Goal: Information Seeking & Learning: Learn about a topic

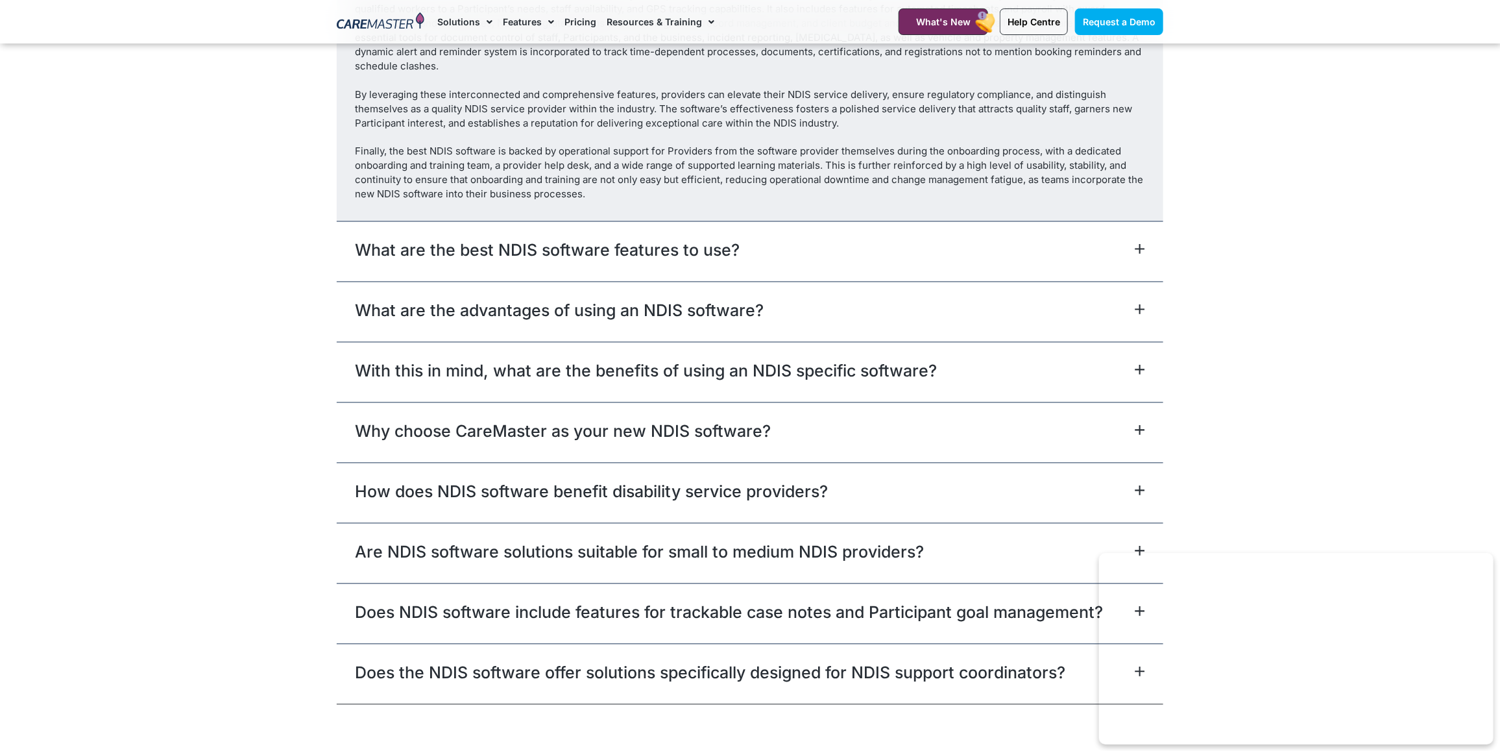
scroll to position [7541, 0]
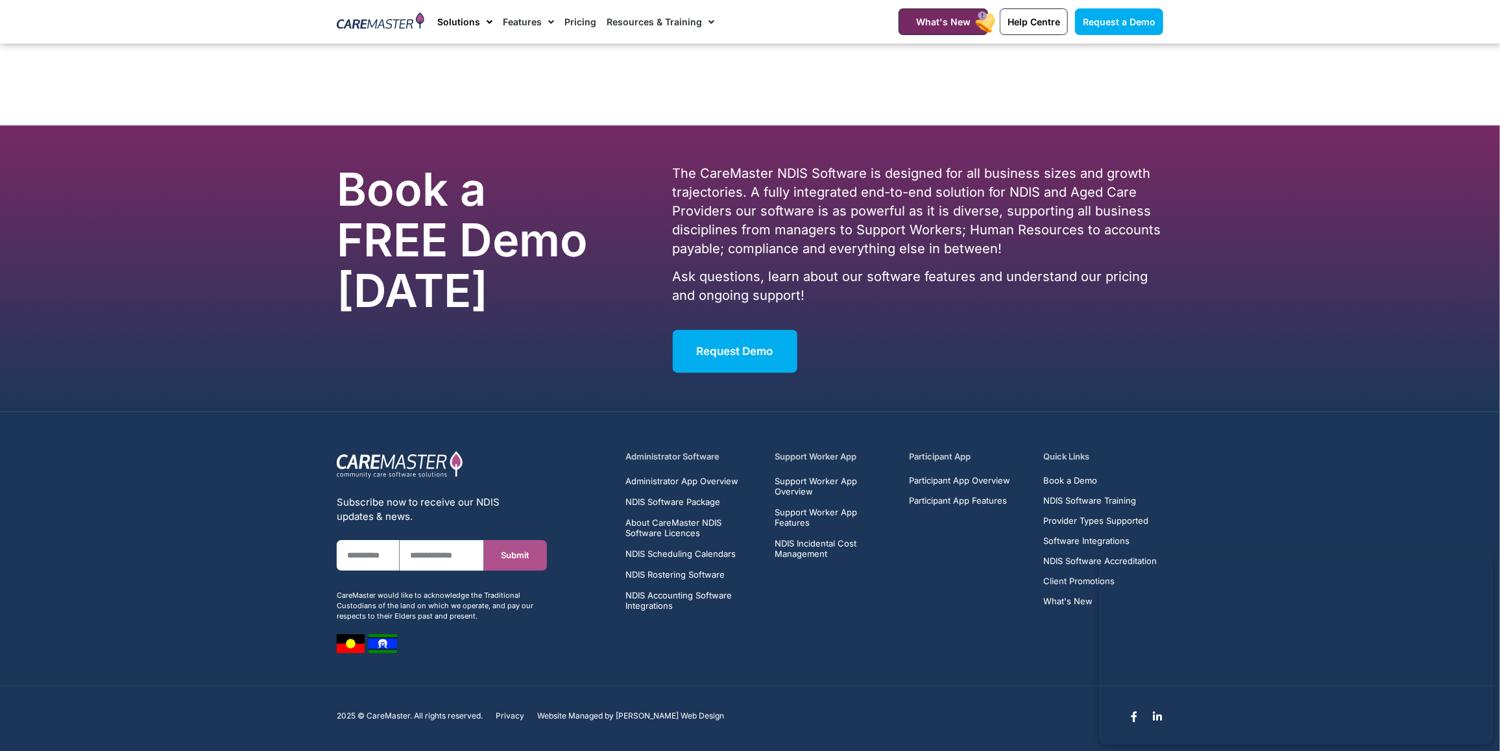
click at [461, 23] on link "Solutions" at bounding box center [464, 21] width 55 height 43
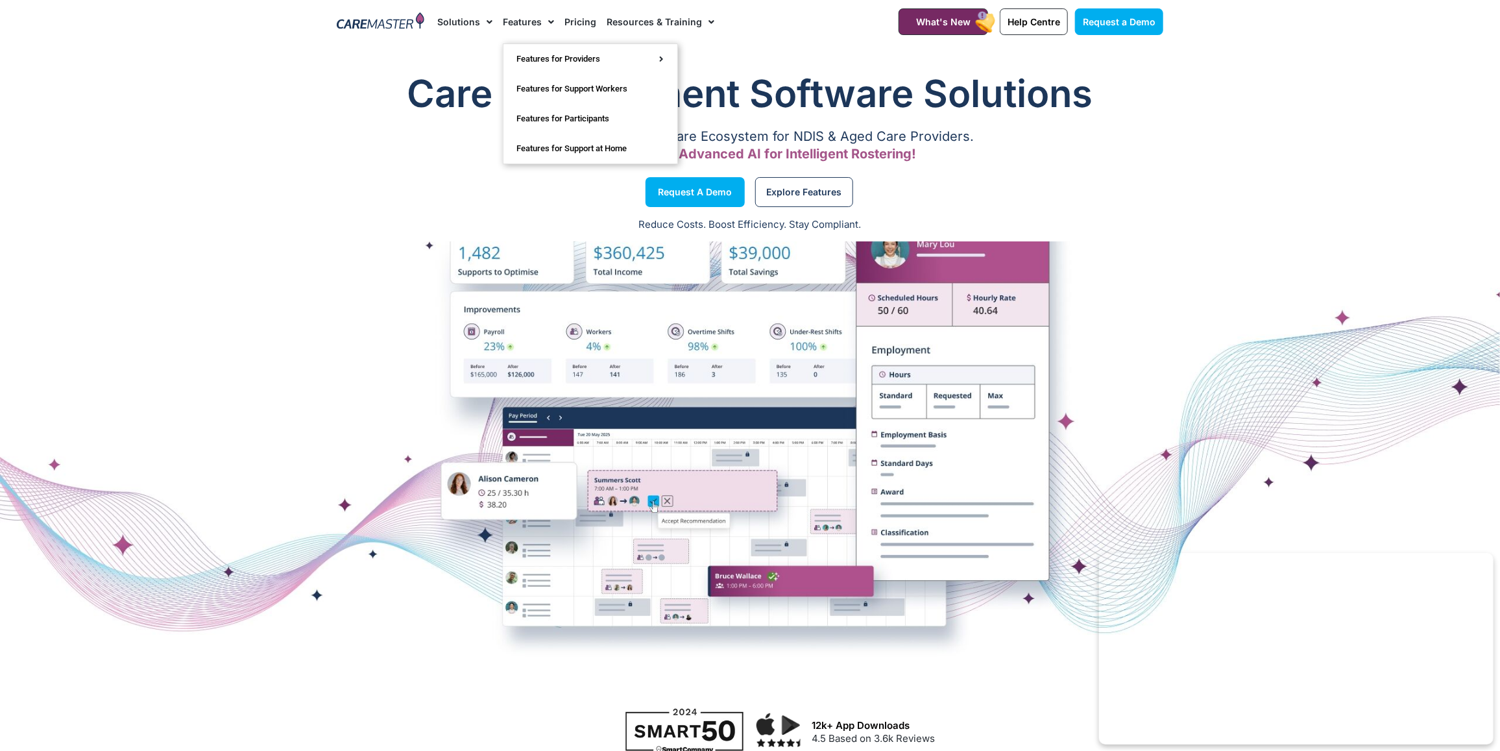
click at [534, 14] on link "Features" at bounding box center [528, 21] width 51 height 43
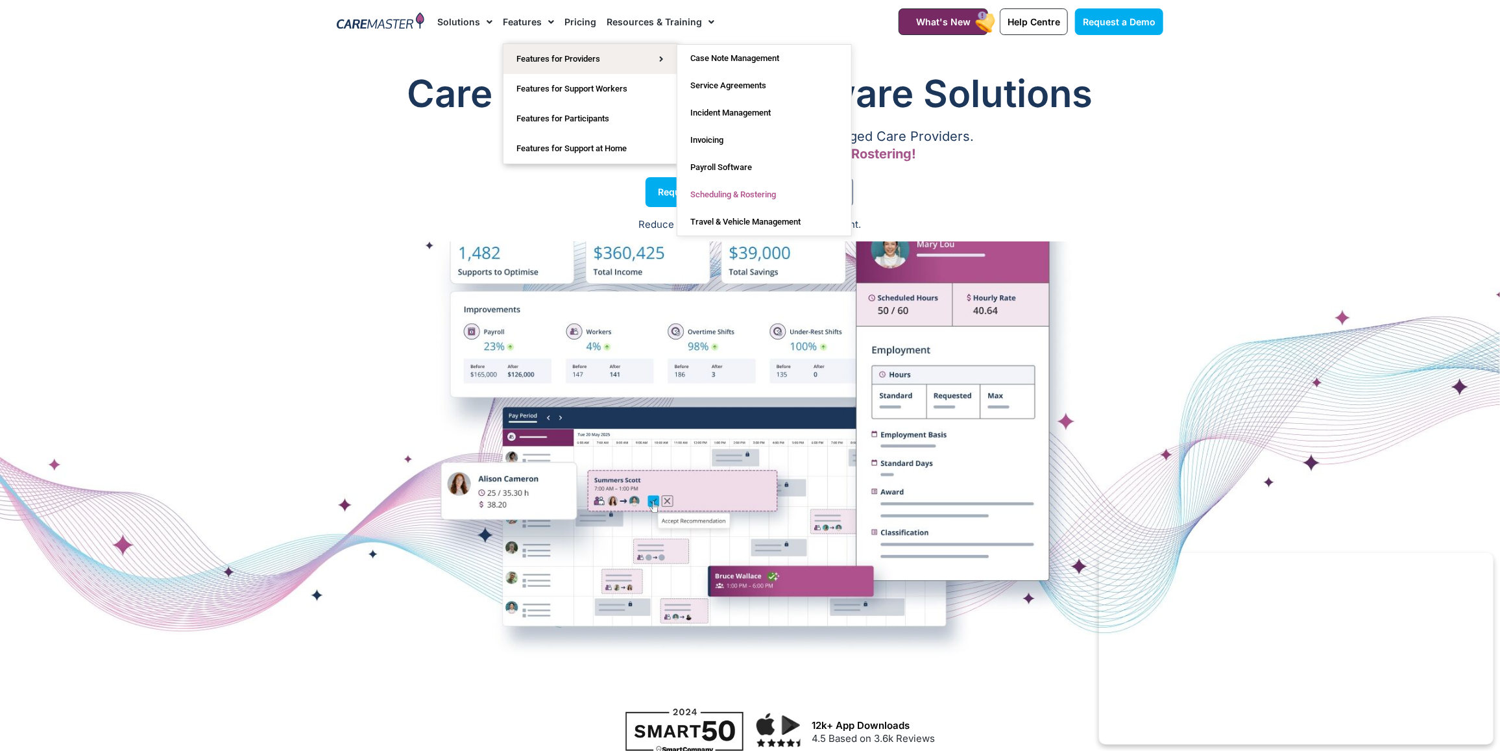
click at [741, 188] on link "Scheduling & Rostering" at bounding box center [764, 194] width 174 height 27
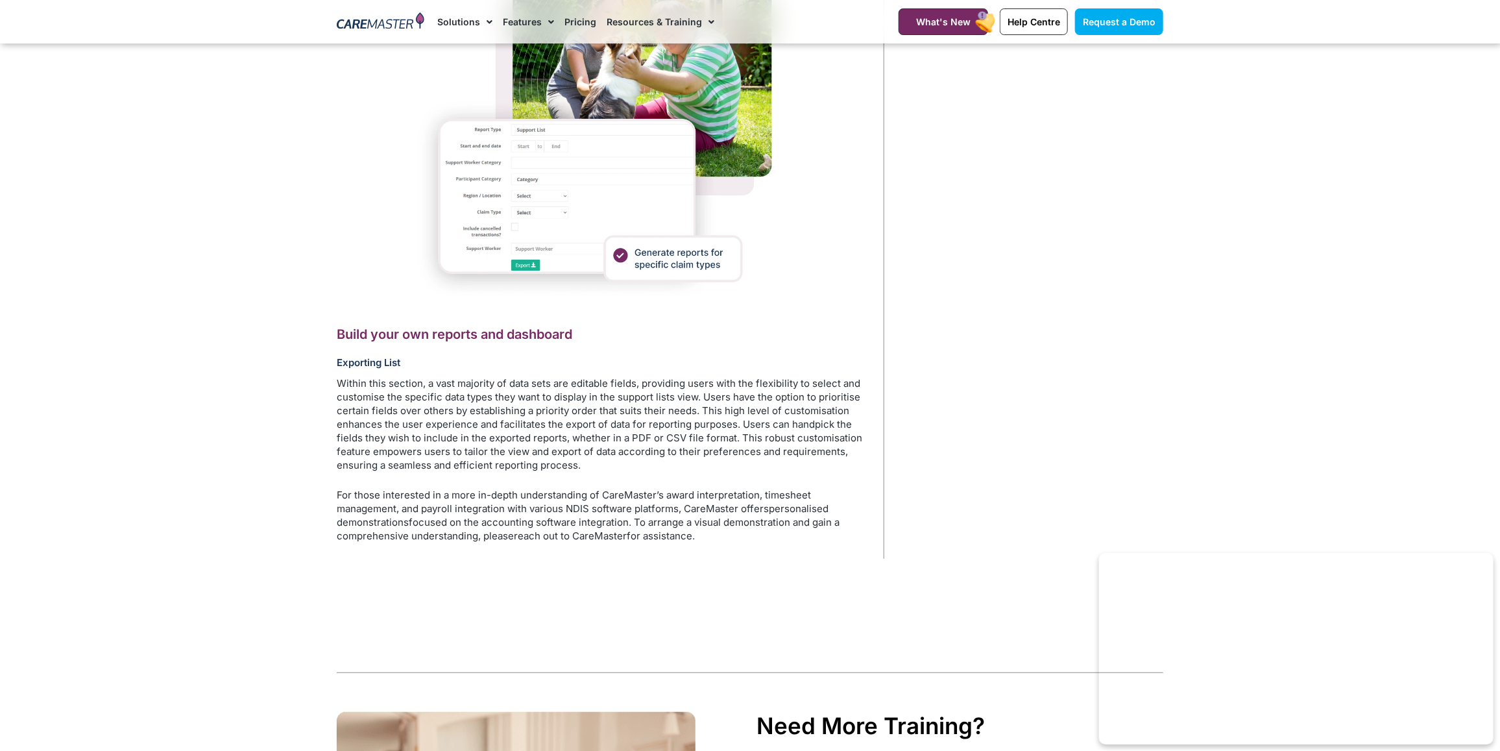
scroll to position [2919, 0]
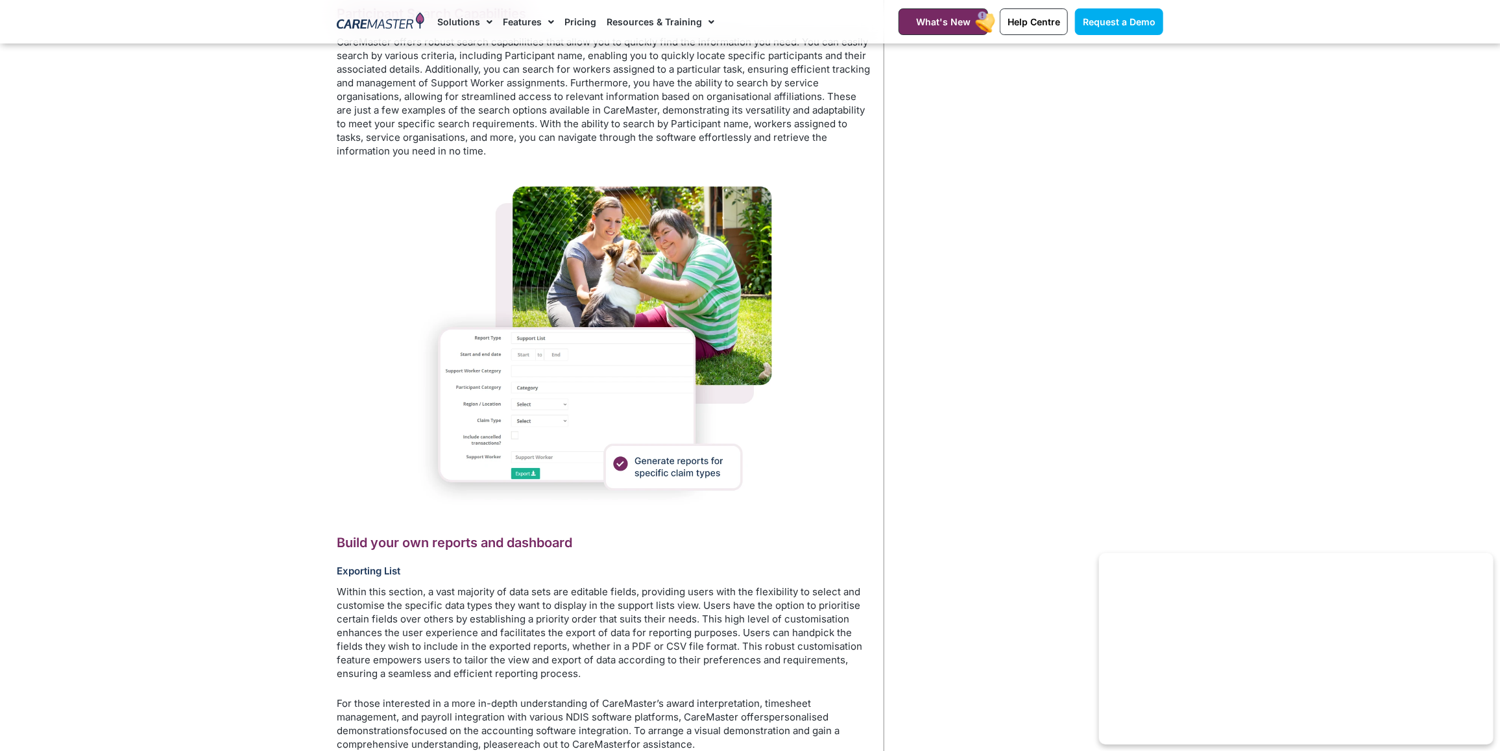
click at [654, 317] on img at bounding box center [603, 342] width 371 height 343
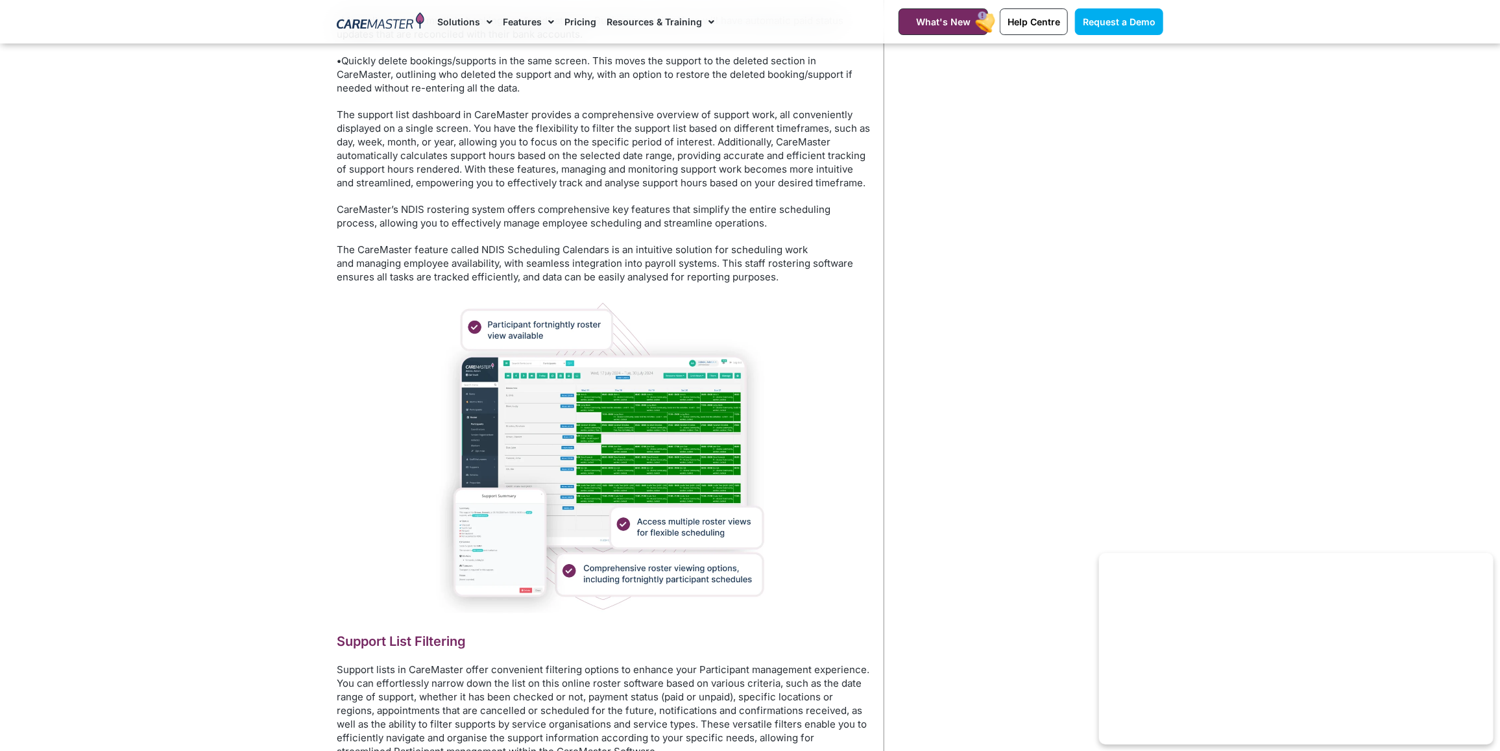
scroll to position [1784, 0]
